Goal: Check status

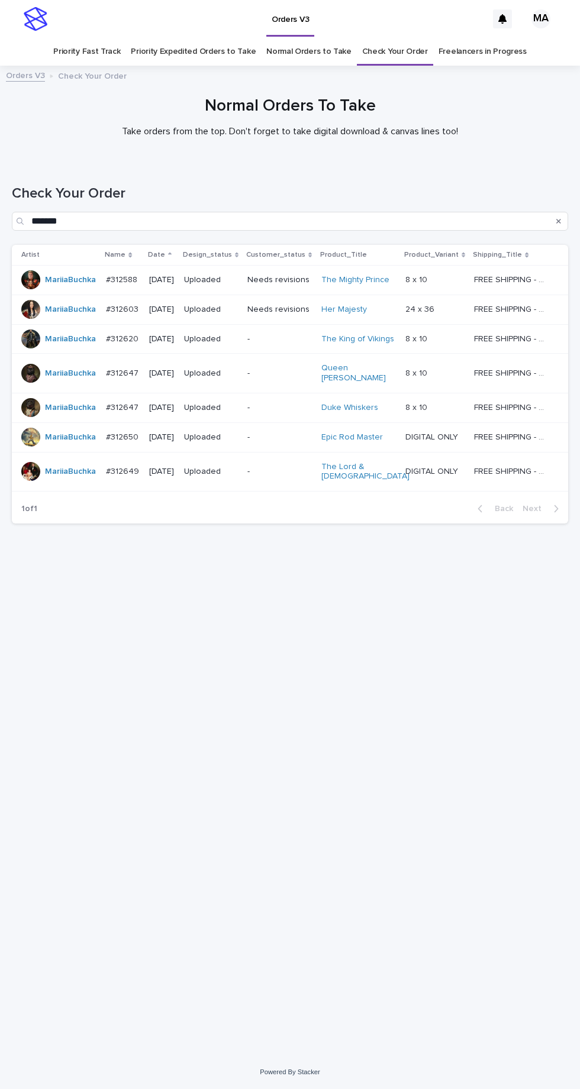
scroll to position [37, 0]
click at [387, 38] on link "Check Your Order" at bounding box center [395, 52] width 66 height 28
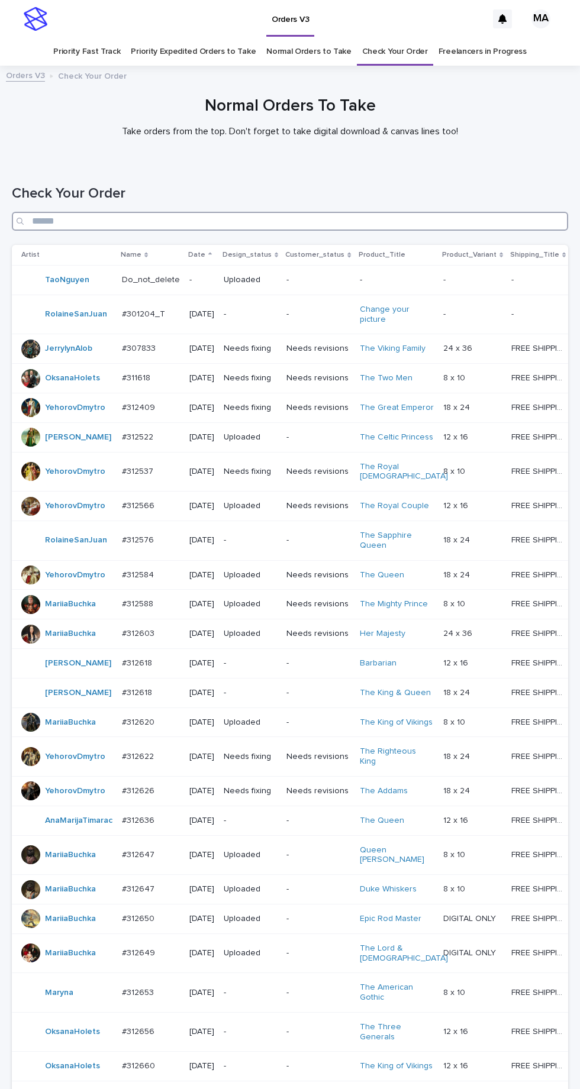
click at [232, 212] on input "Search" at bounding box center [290, 221] width 556 height 19
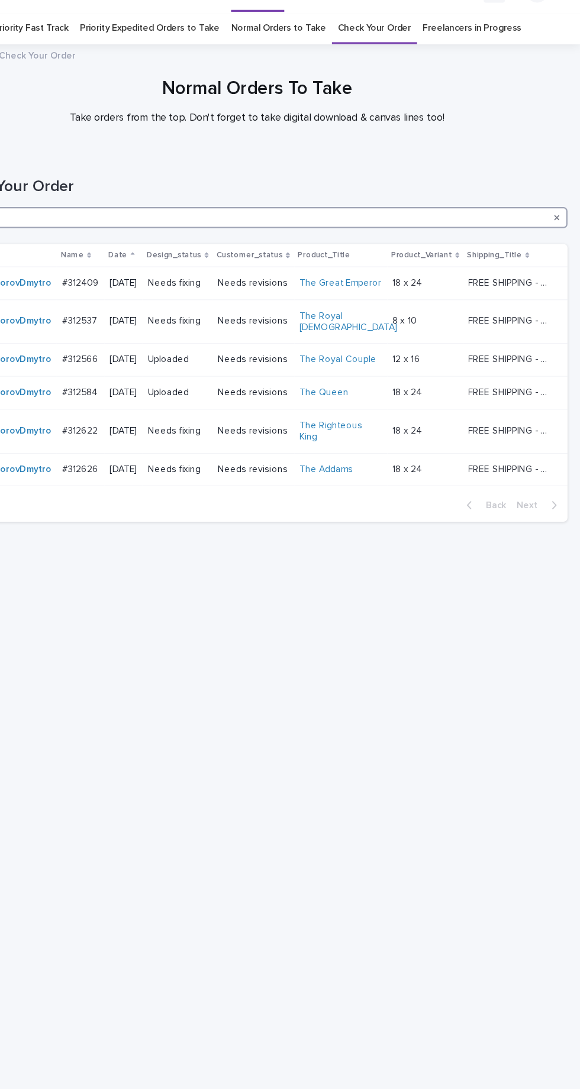
click at [201, 212] on input "***" at bounding box center [290, 221] width 556 height 19
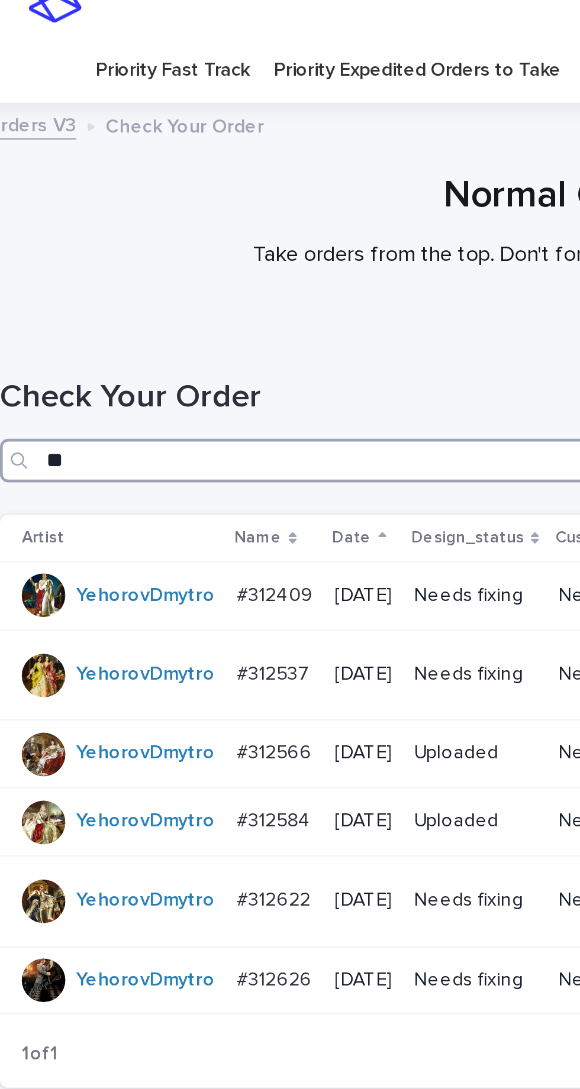
type input "*"
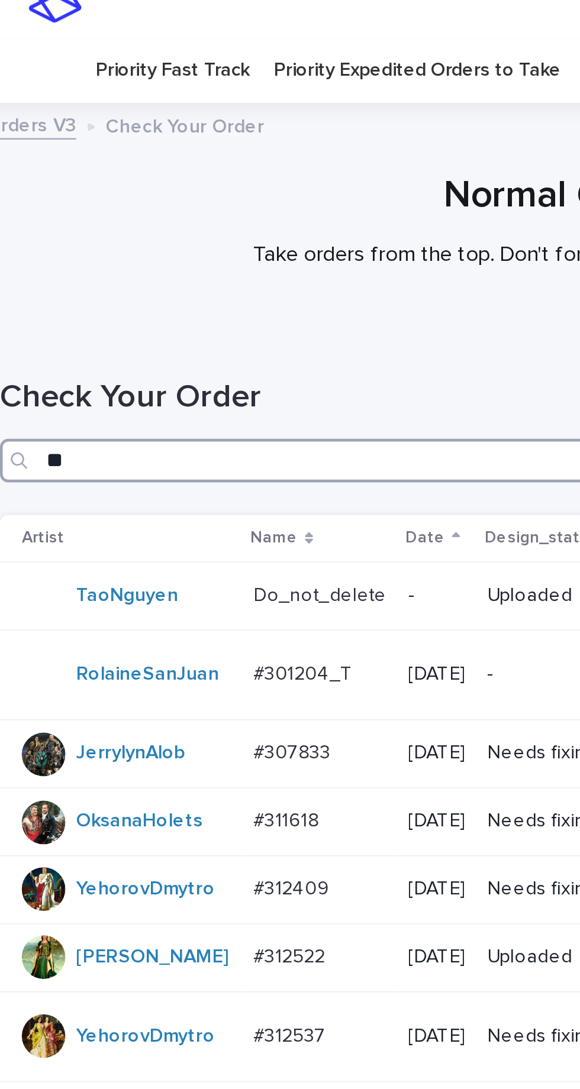
type input "***"
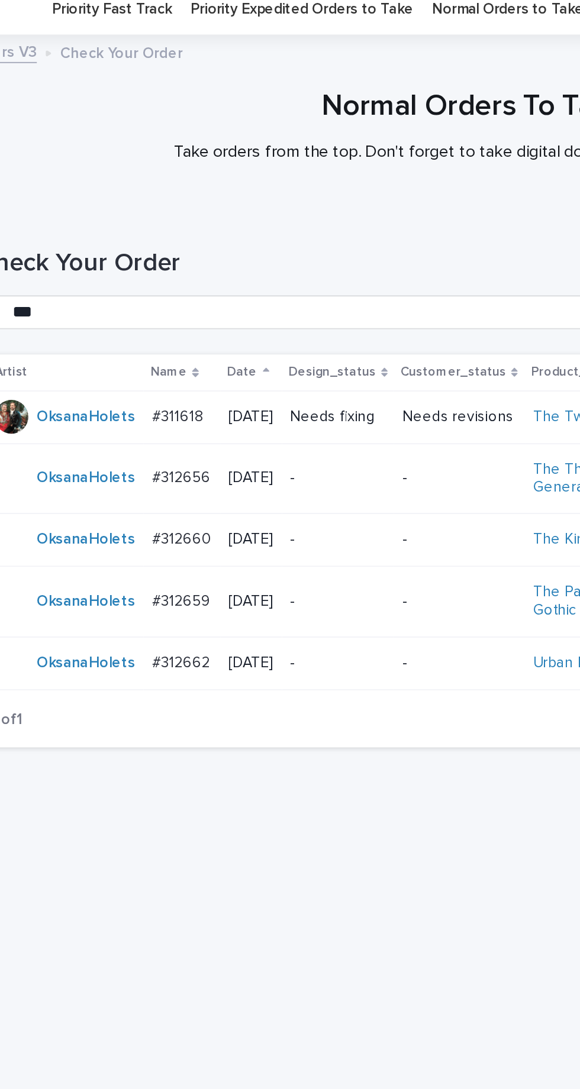
click at [230, 309] on p "-" at bounding box center [214, 314] width 54 height 10
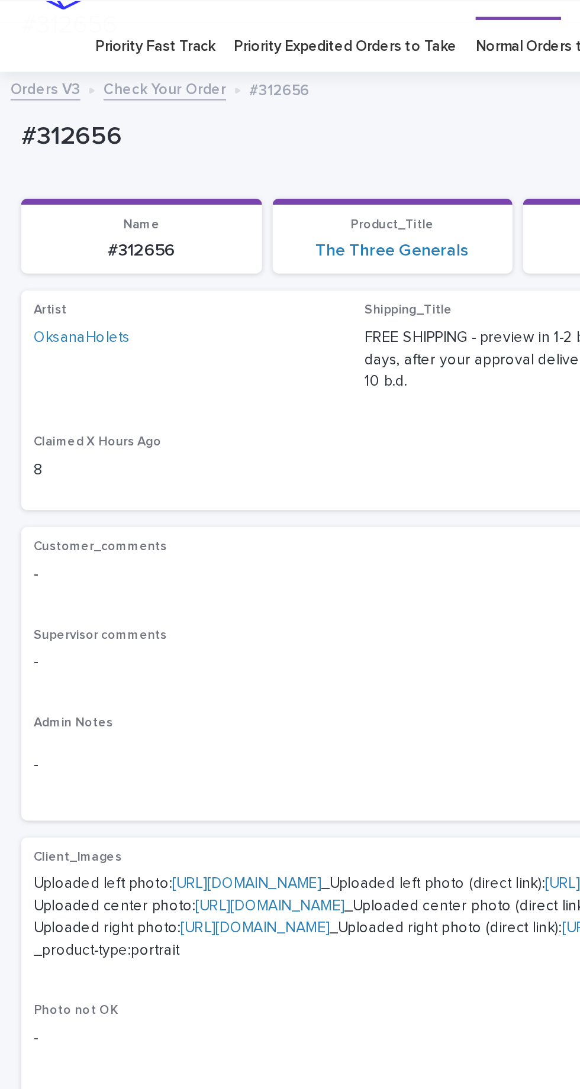
scroll to position [131, 0]
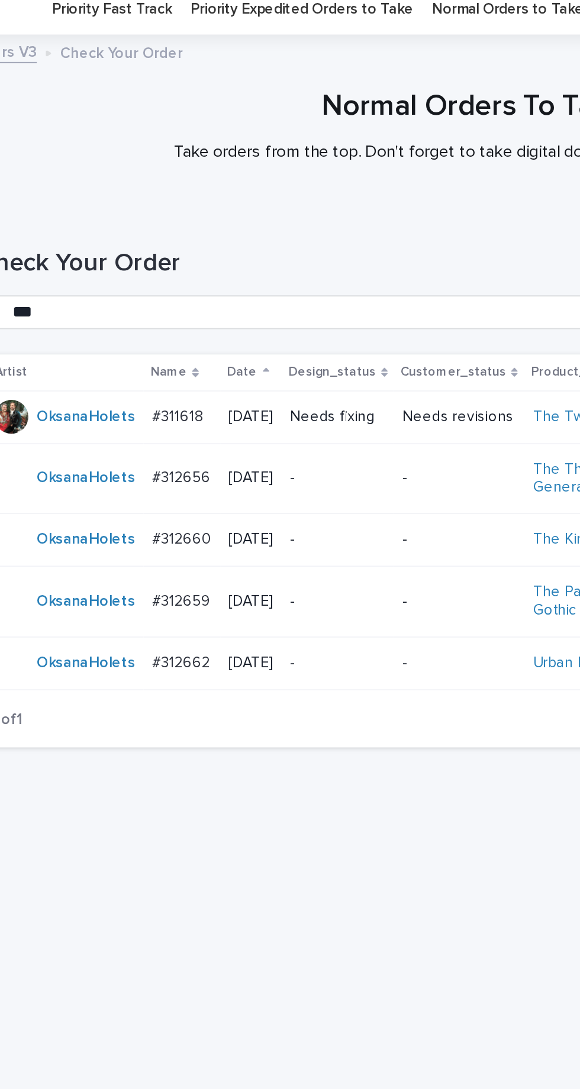
click at [231, 344] on p "-" at bounding box center [214, 349] width 54 height 10
click at [231, 379] on p "-" at bounding box center [214, 384] width 54 height 10
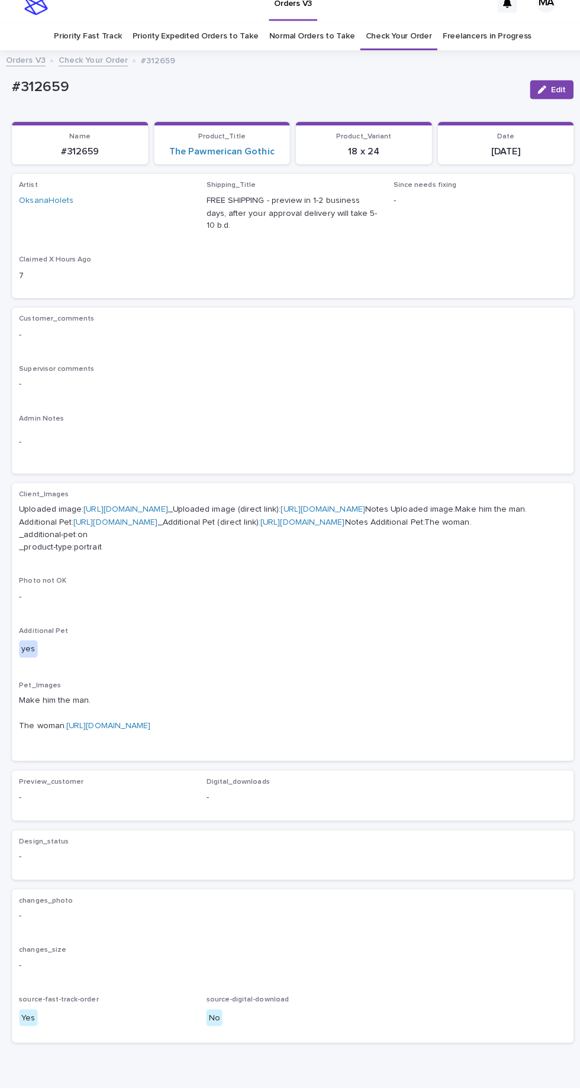
click at [149, 734] on link "[URL][DOMAIN_NAME]" at bounding box center [107, 730] width 83 height 8
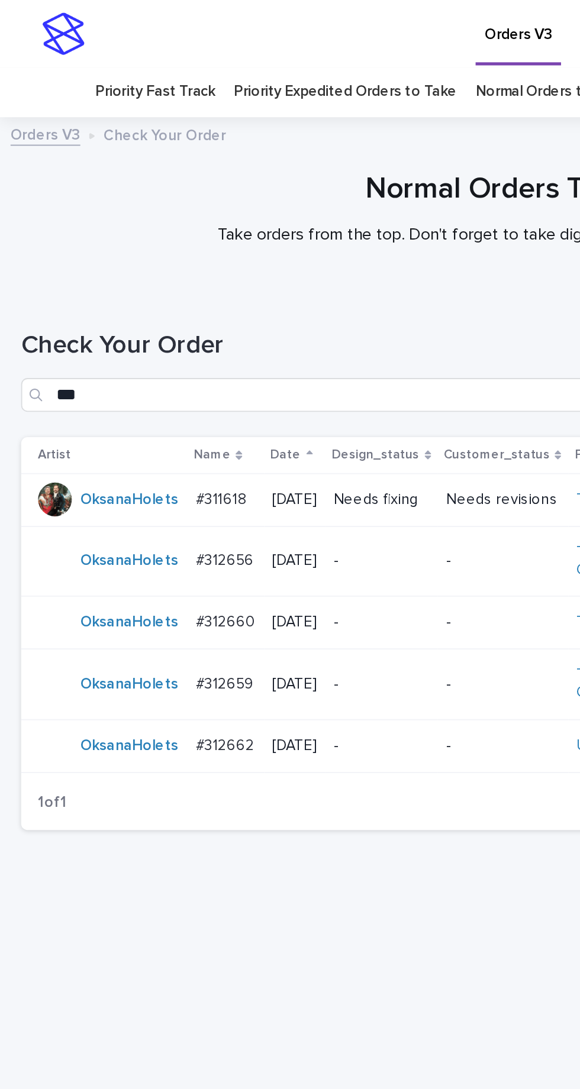
click at [232, 410] on div "-" at bounding box center [214, 416] width 54 height 12
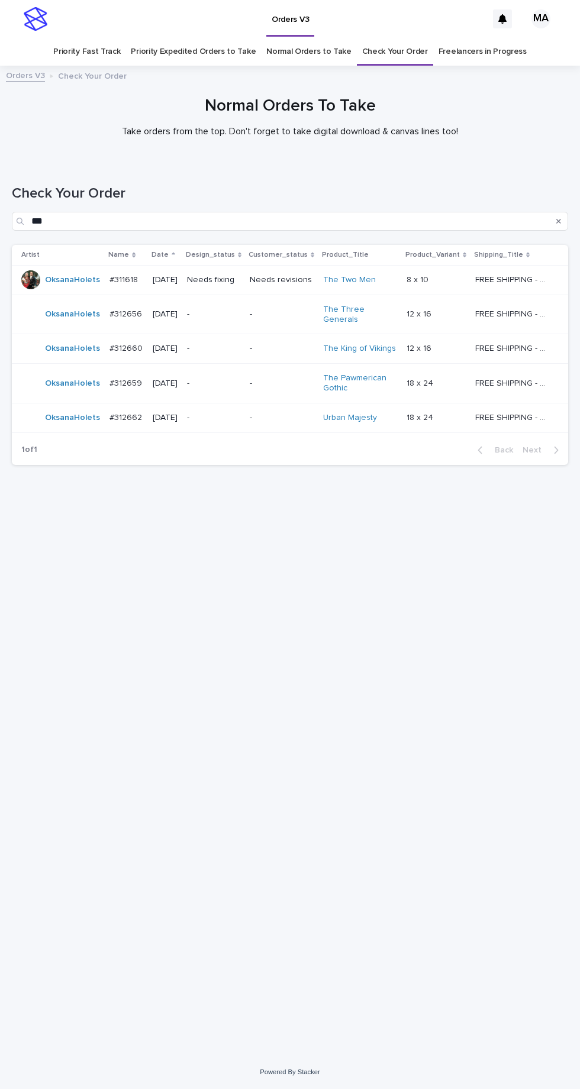
click at [392, 38] on link "Check Your Order" at bounding box center [395, 52] width 66 height 28
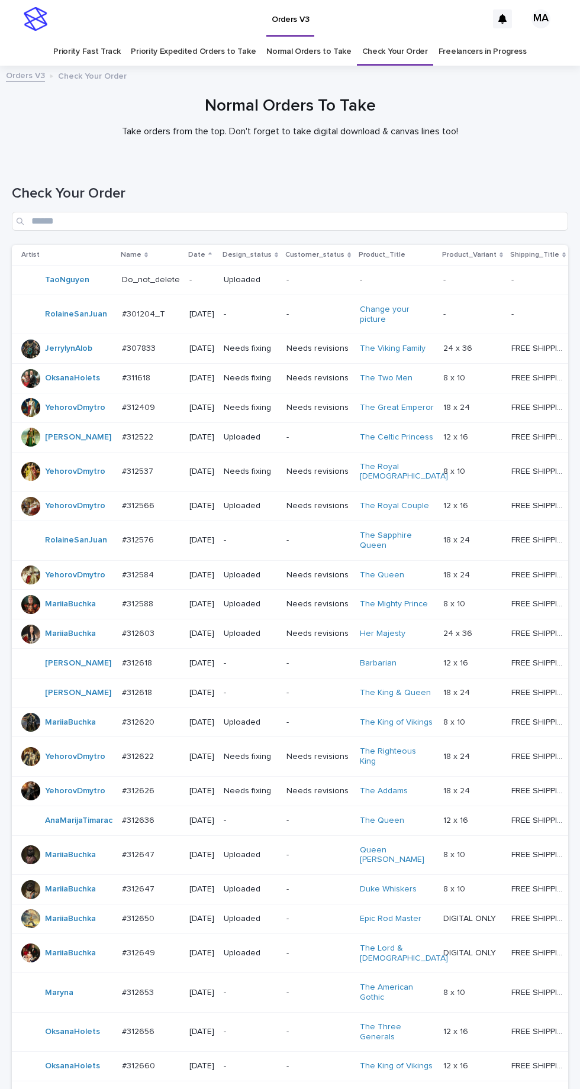
click at [396, 38] on link "Check Your Order" at bounding box center [395, 52] width 66 height 28
click at [264, 550] on div "-" at bounding box center [250, 540] width 53 height 20
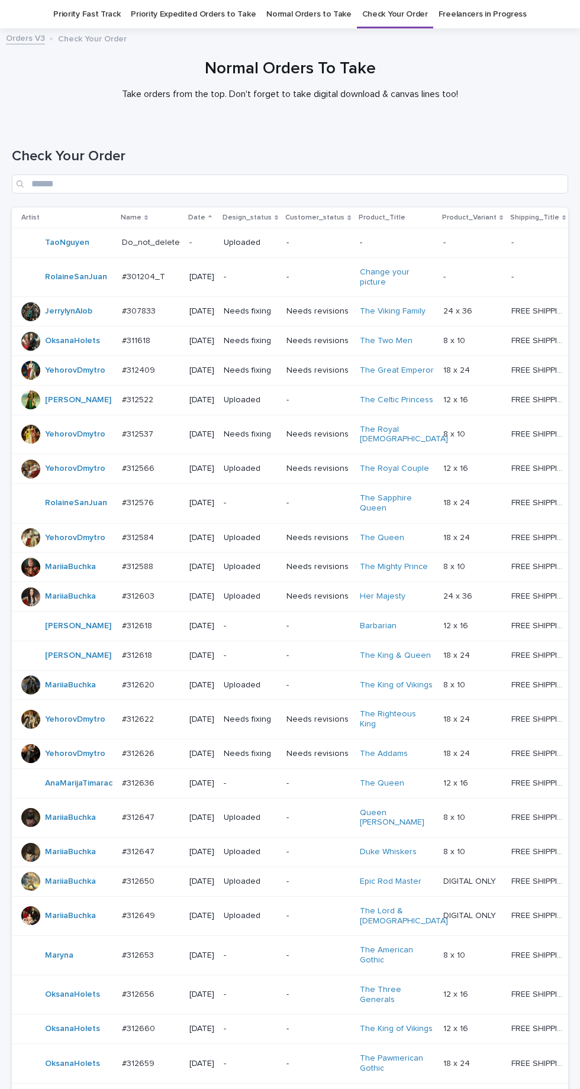
click at [261, 631] on p "-" at bounding box center [250, 626] width 53 height 10
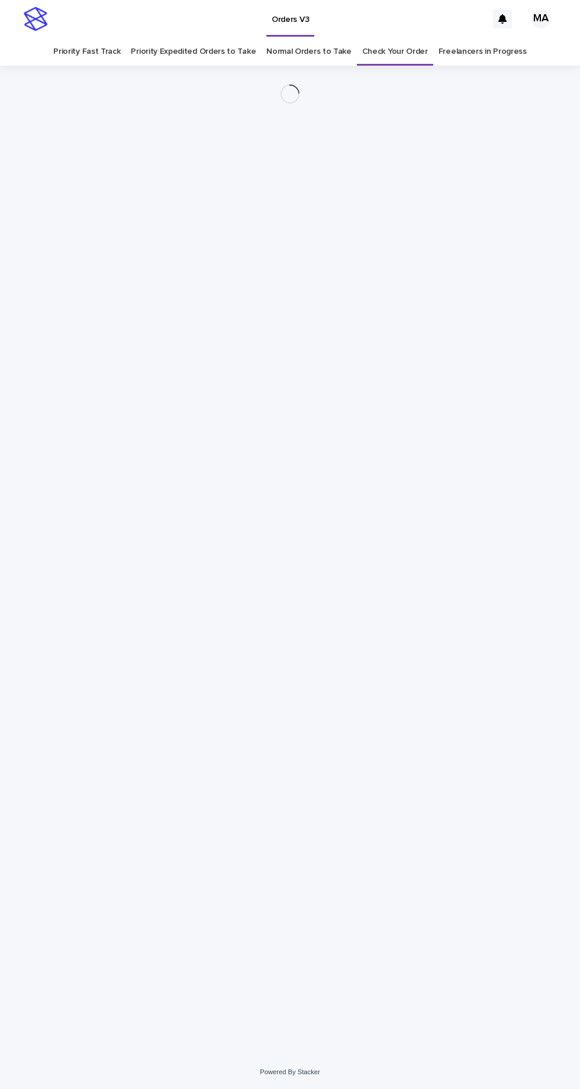
scroll to position [37, 0]
